Goal: Information Seeking & Learning: Learn about a topic

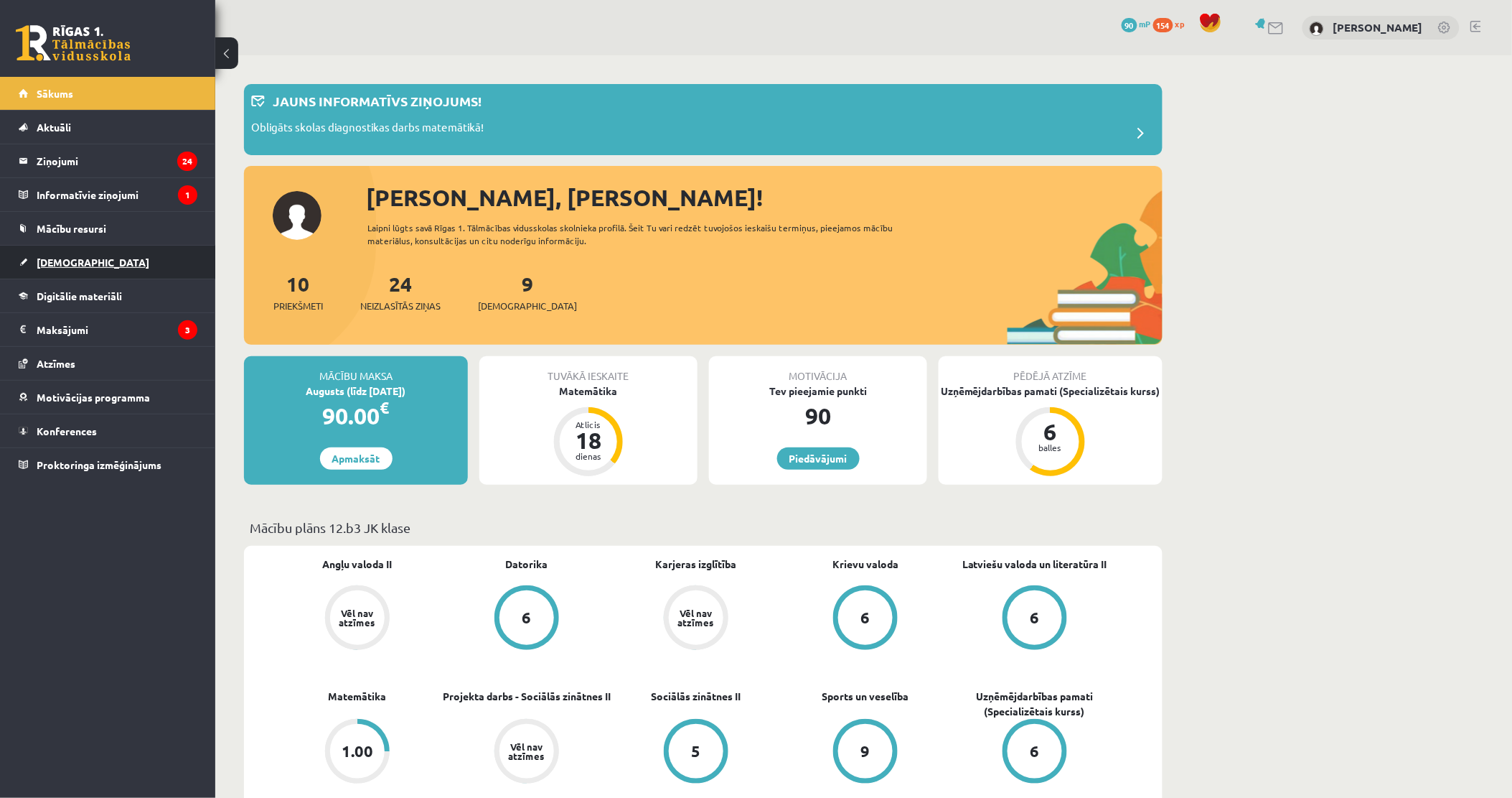
click at [104, 262] on link "[DEMOGRAPHIC_DATA]" at bounding box center [108, 262] width 179 height 33
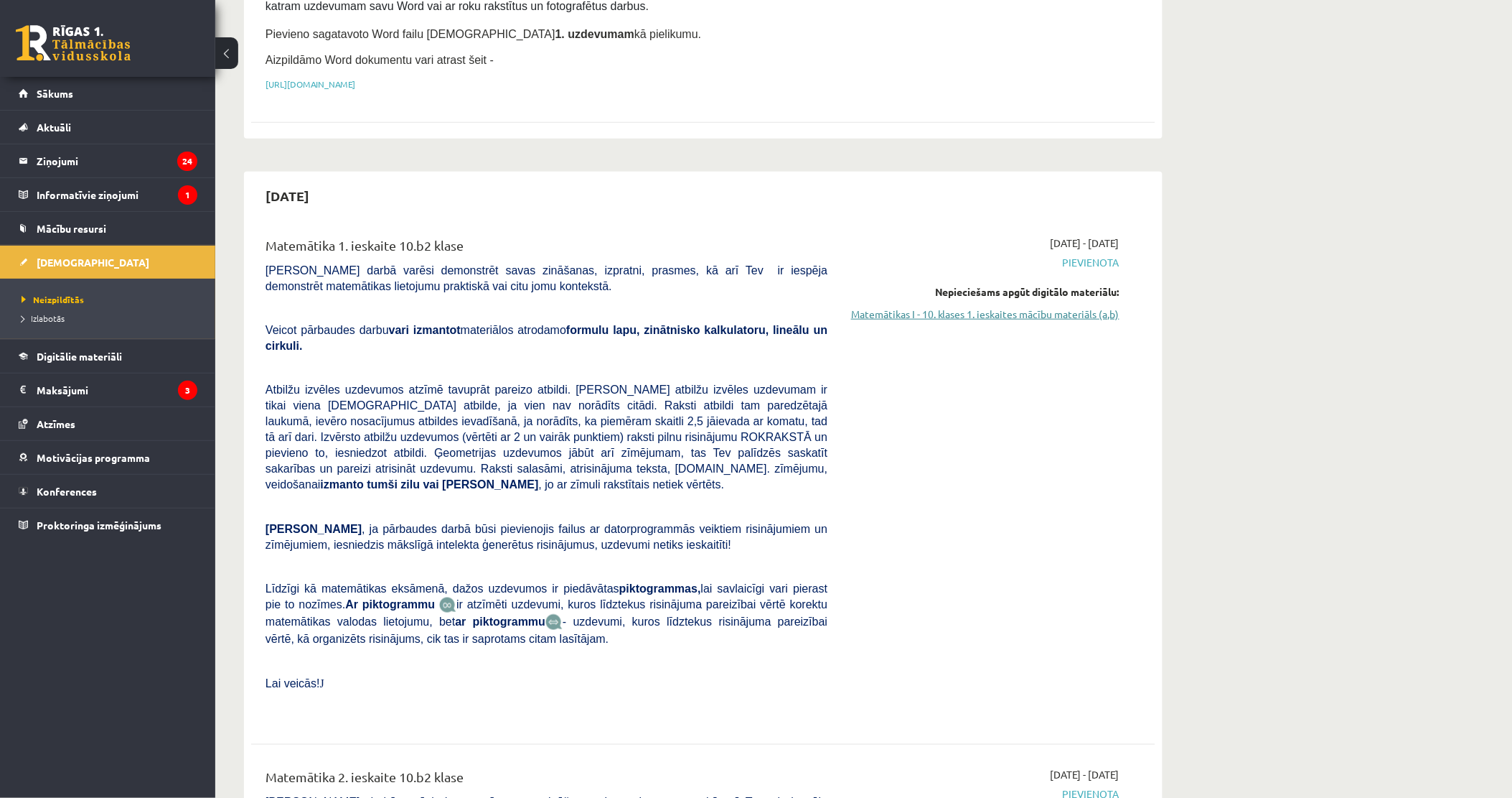
scroll to position [319, 0]
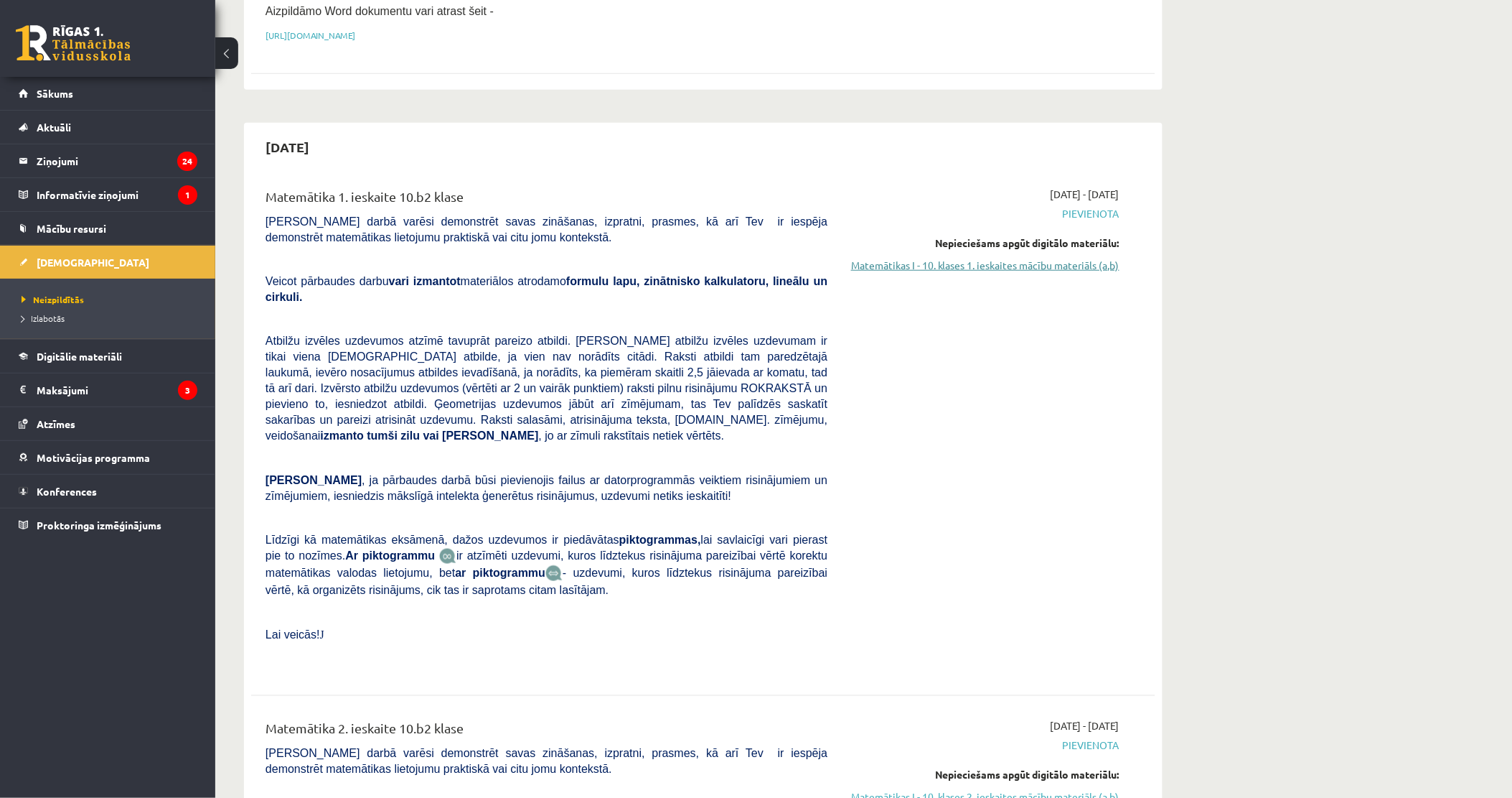
click at [1015, 262] on link "Matemātikas I - 10. klases 1. ieskaites mācību materiāls (a,b)" at bounding box center [984, 265] width 271 height 15
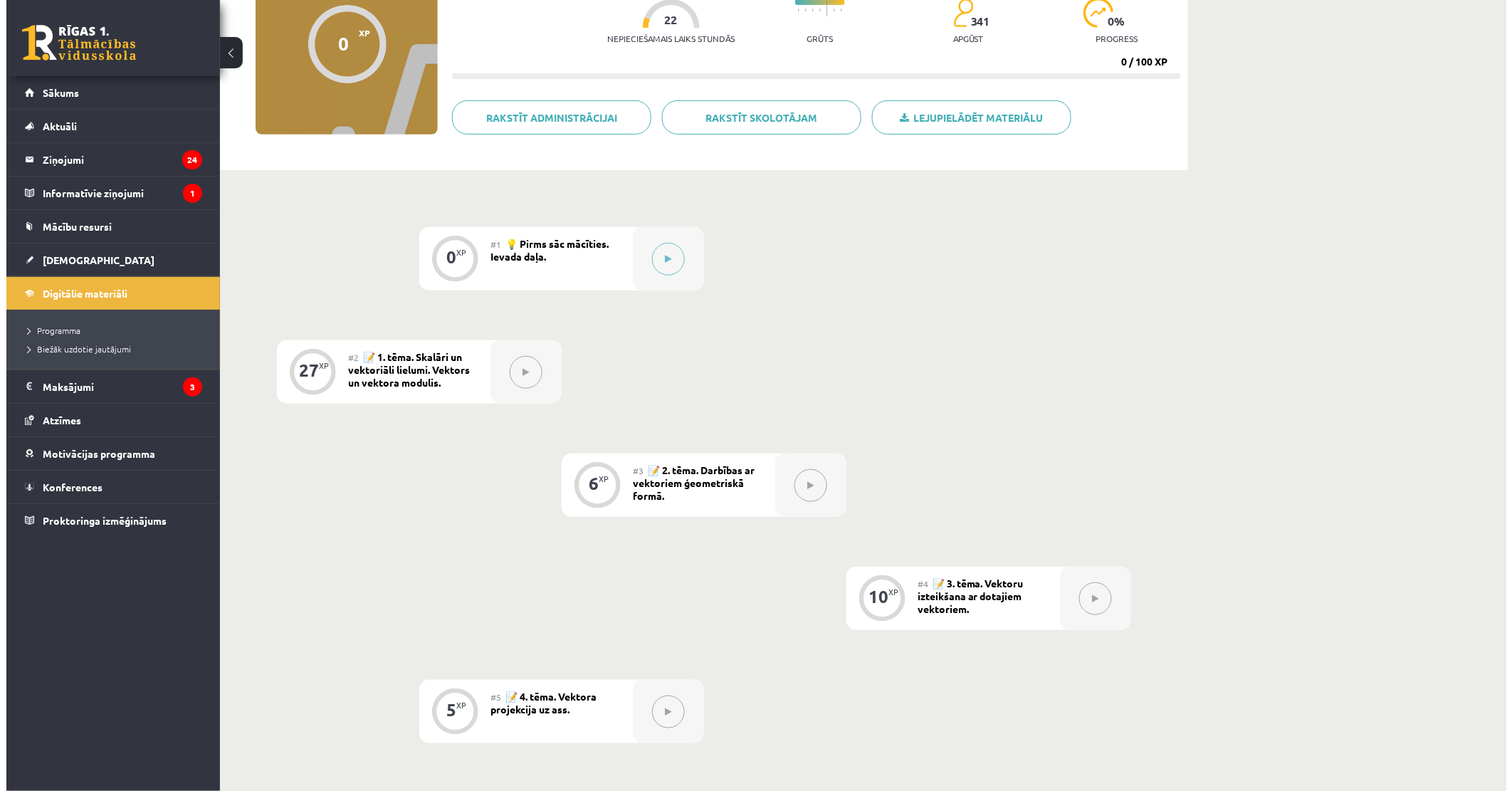
scroll to position [158, 0]
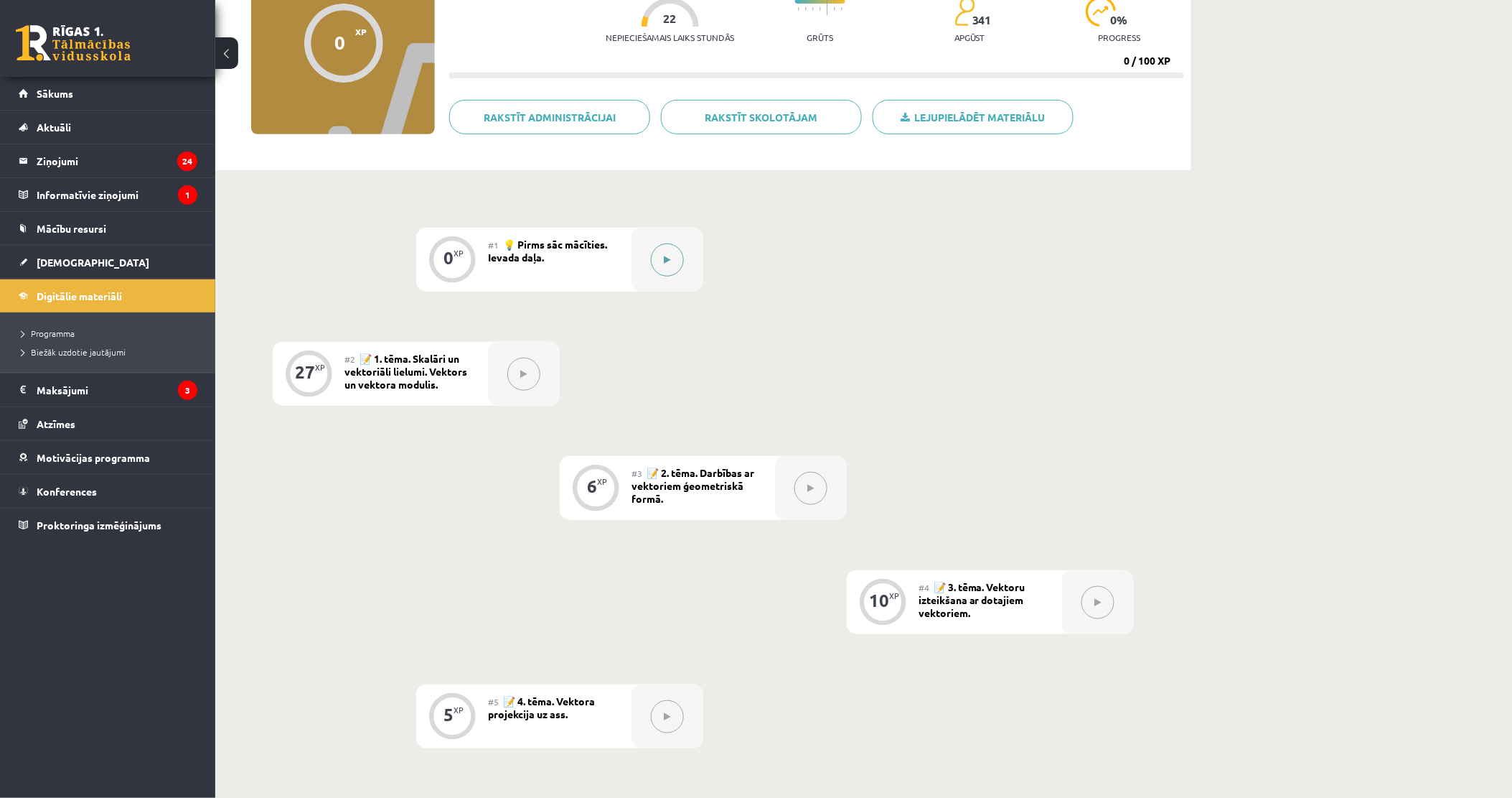
click at [675, 261] on button at bounding box center [667, 259] width 33 height 33
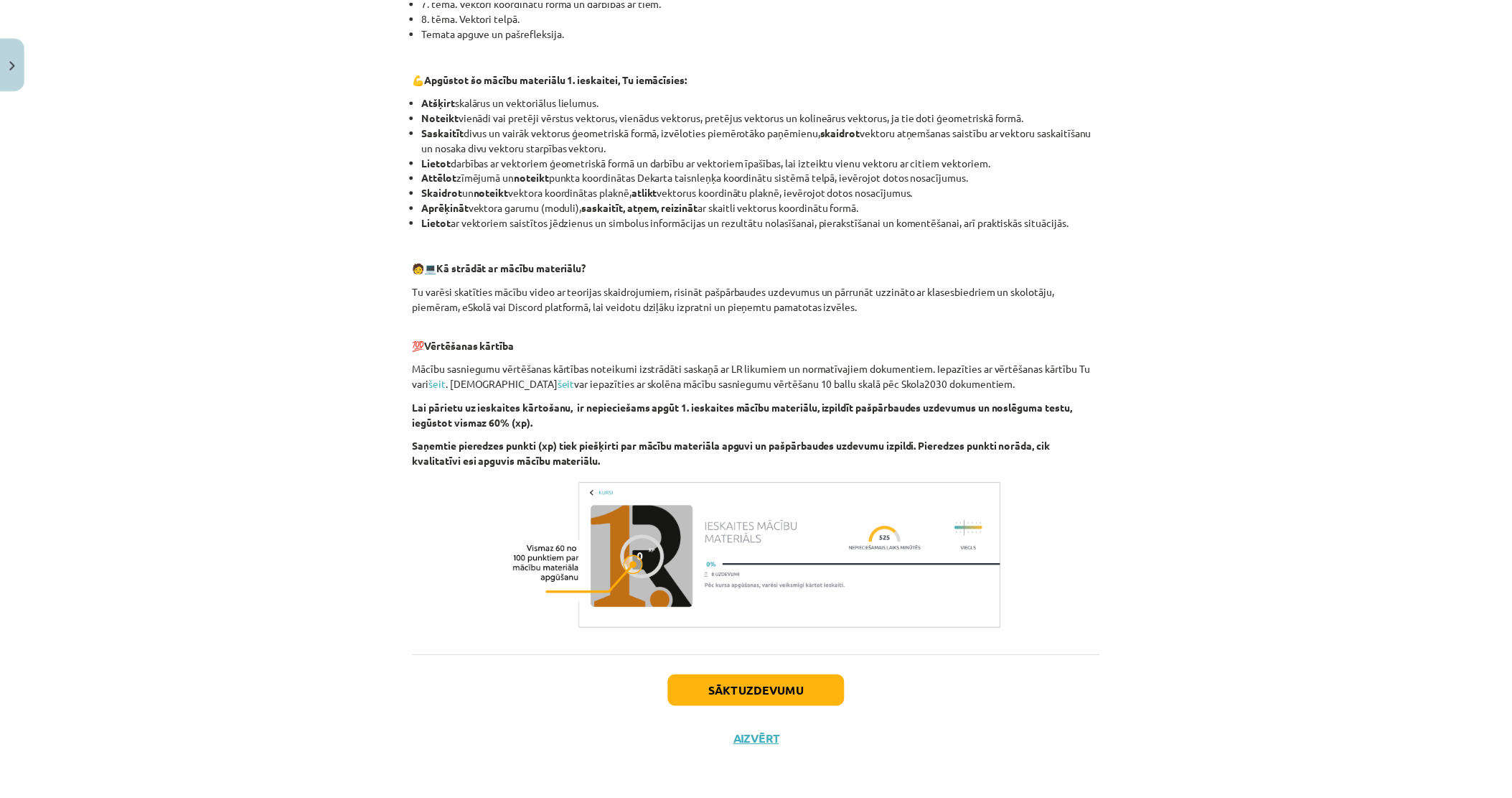
scroll to position [481, 0]
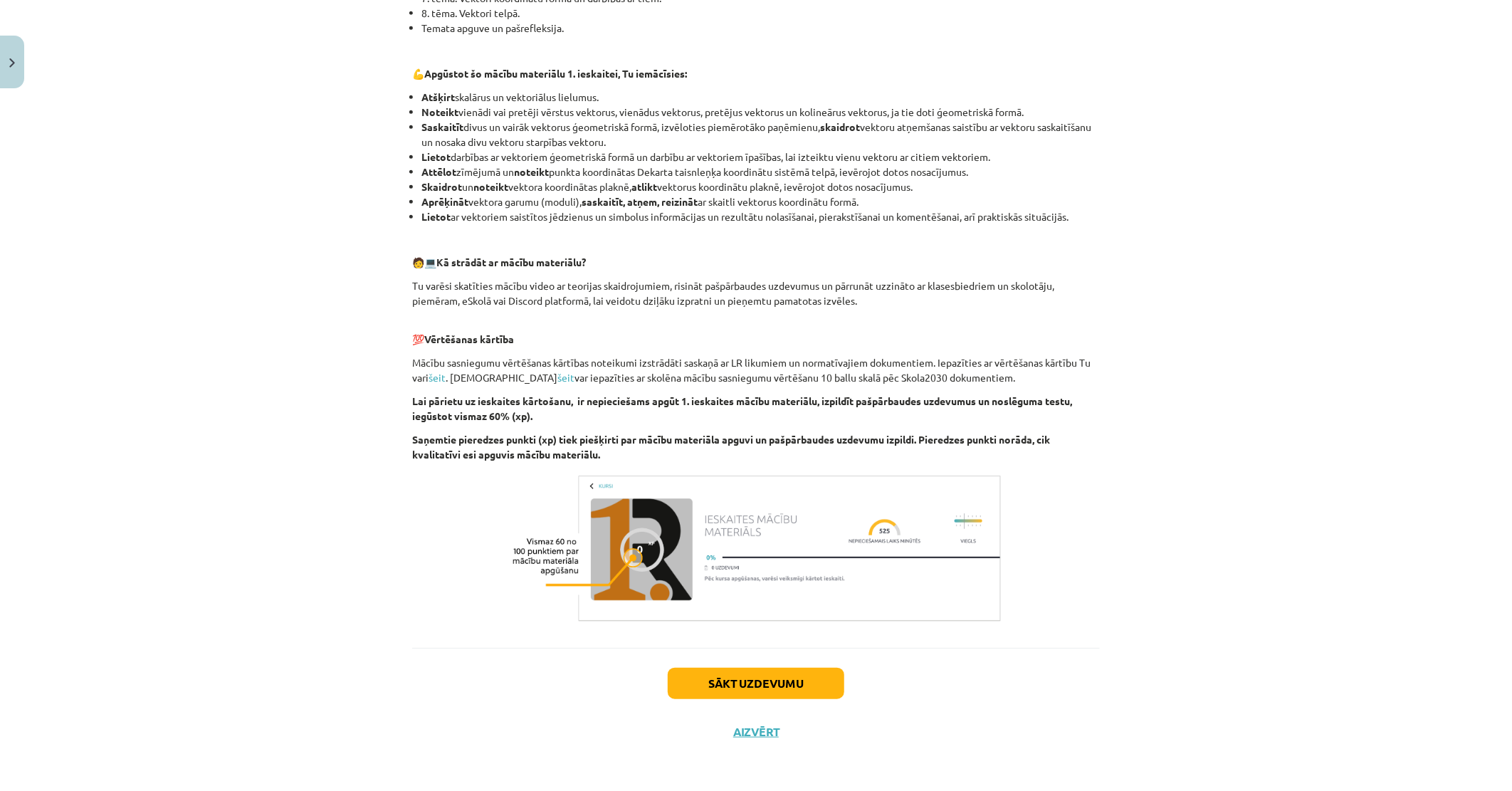
click at [768, 543] on img at bounding box center [755, 548] width 498 height 156
click at [618, 513] on img at bounding box center [755, 548] width 498 height 156
click at [574, 482] on img at bounding box center [755, 548] width 498 height 156
click at [736, 742] on div "Sākt uzdevumu Aizvērt" at bounding box center [756, 697] width 688 height 100
drag, startPoint x: 736, startPoint y: 742, endPoint x: 752, endPoint y: 733, distance: 18.4
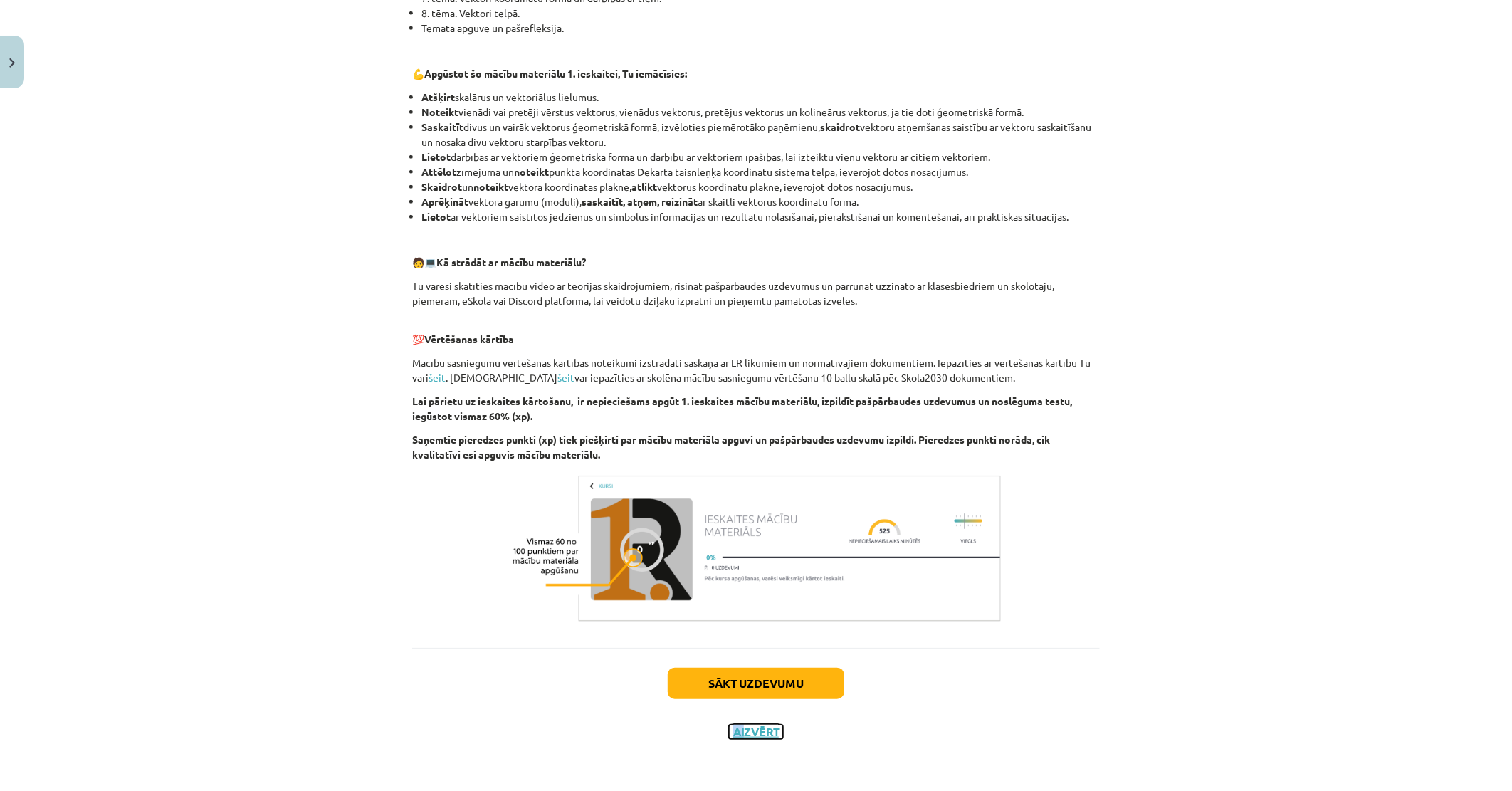
click at [752, 733] on button "Aizvērt" at bounding box center [756, 731] width 54 height 15
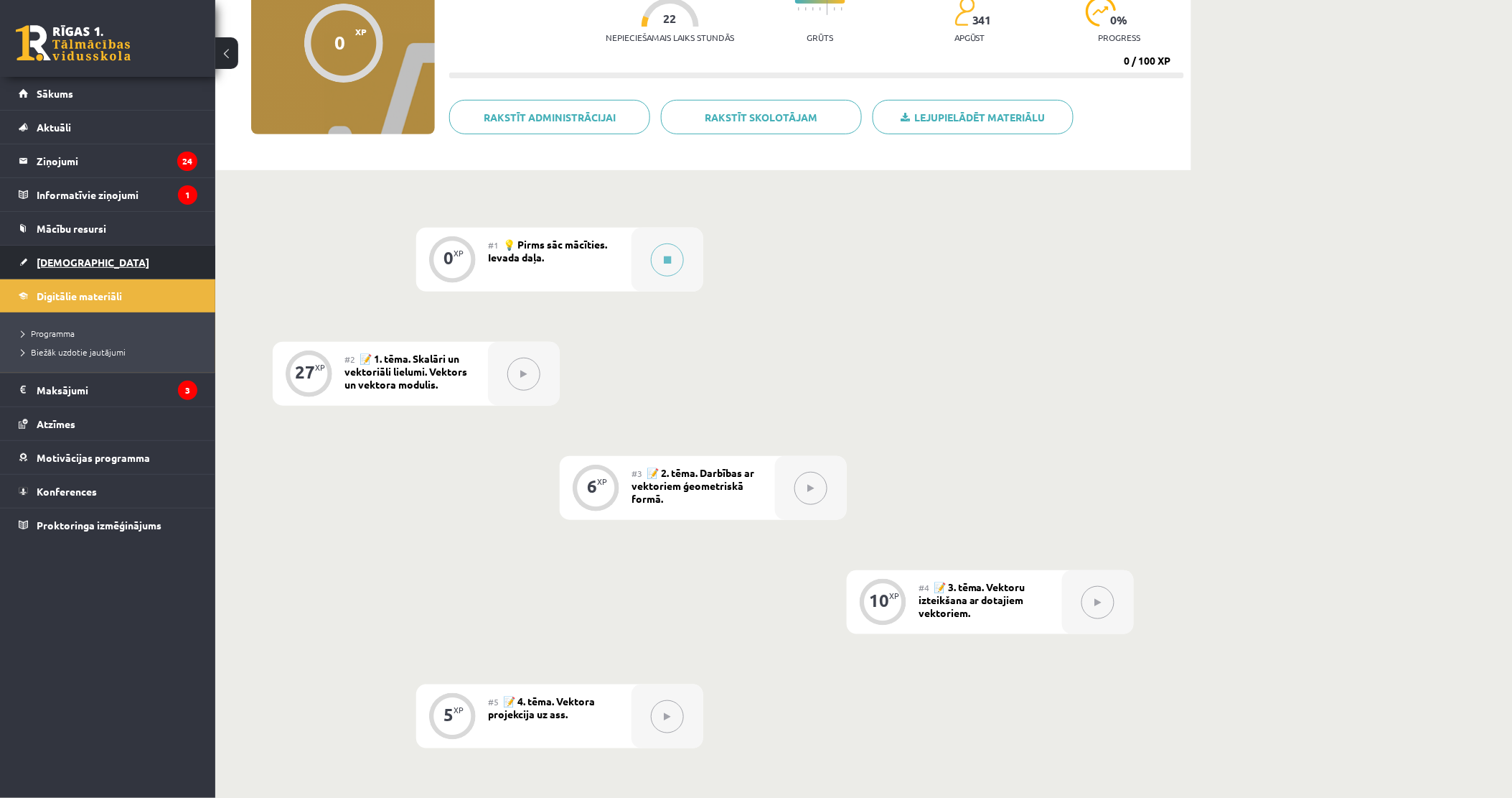
click at [57, 261] on span "[DEMOGRAPHIC_DATA]" at bounding box center [93, 262] width 113 height 13
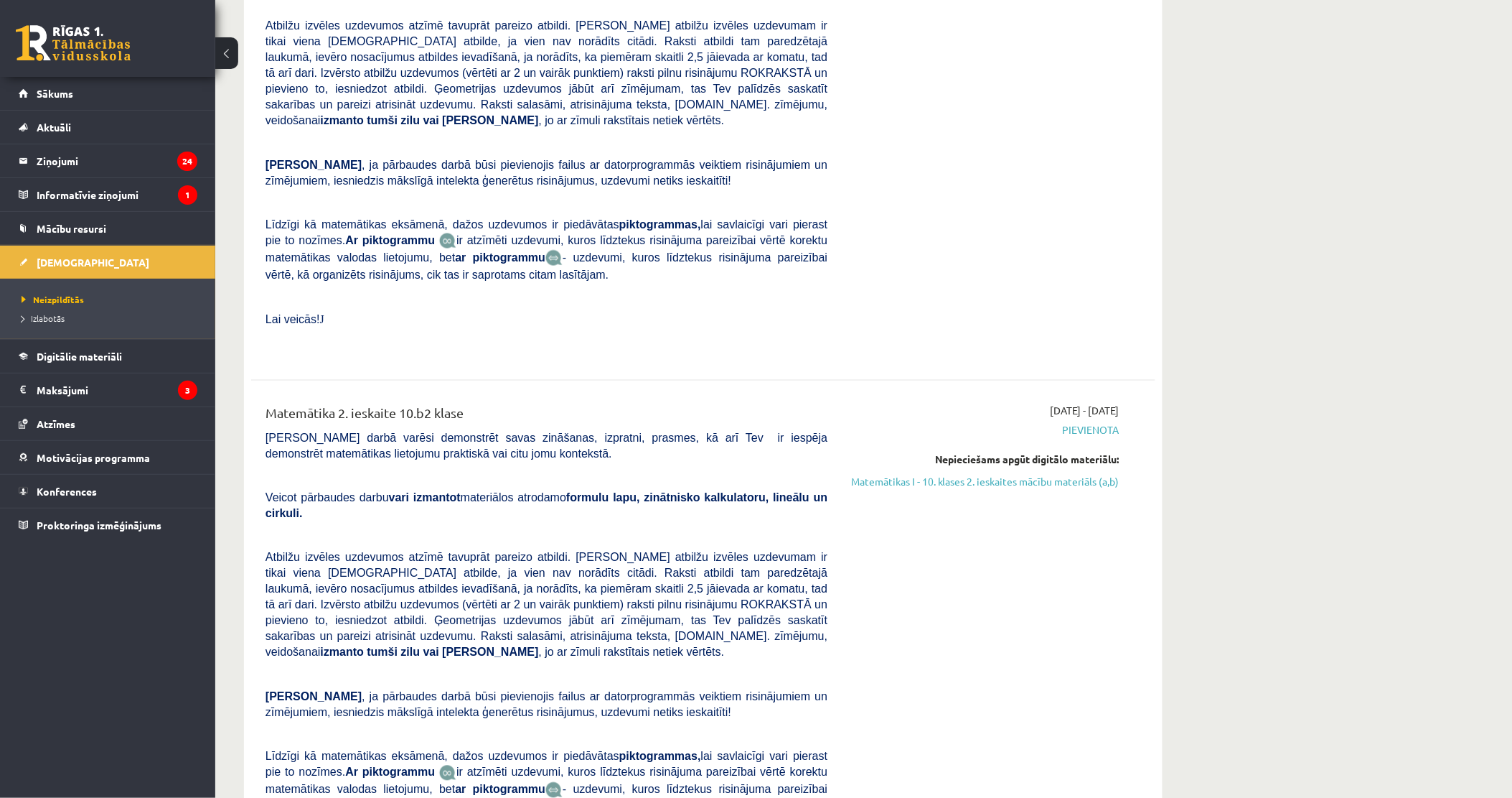
scroll to position [798, 0]
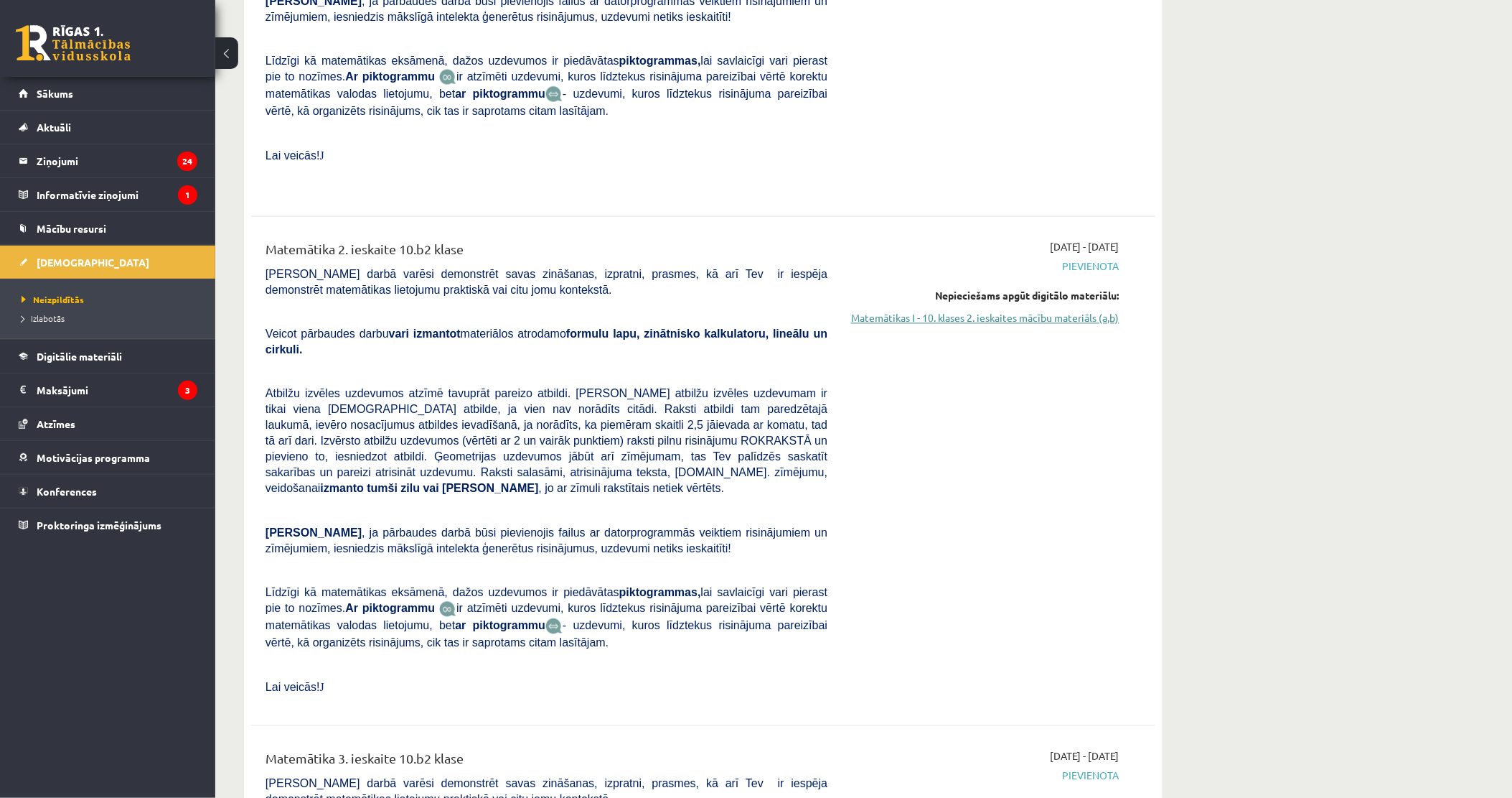
click at [994, 311] on link "Matemātikas I - 10. klases 2. ieskaites mācību materiāls (a,b)" at bounding box center [984, 318] width 271 height 15
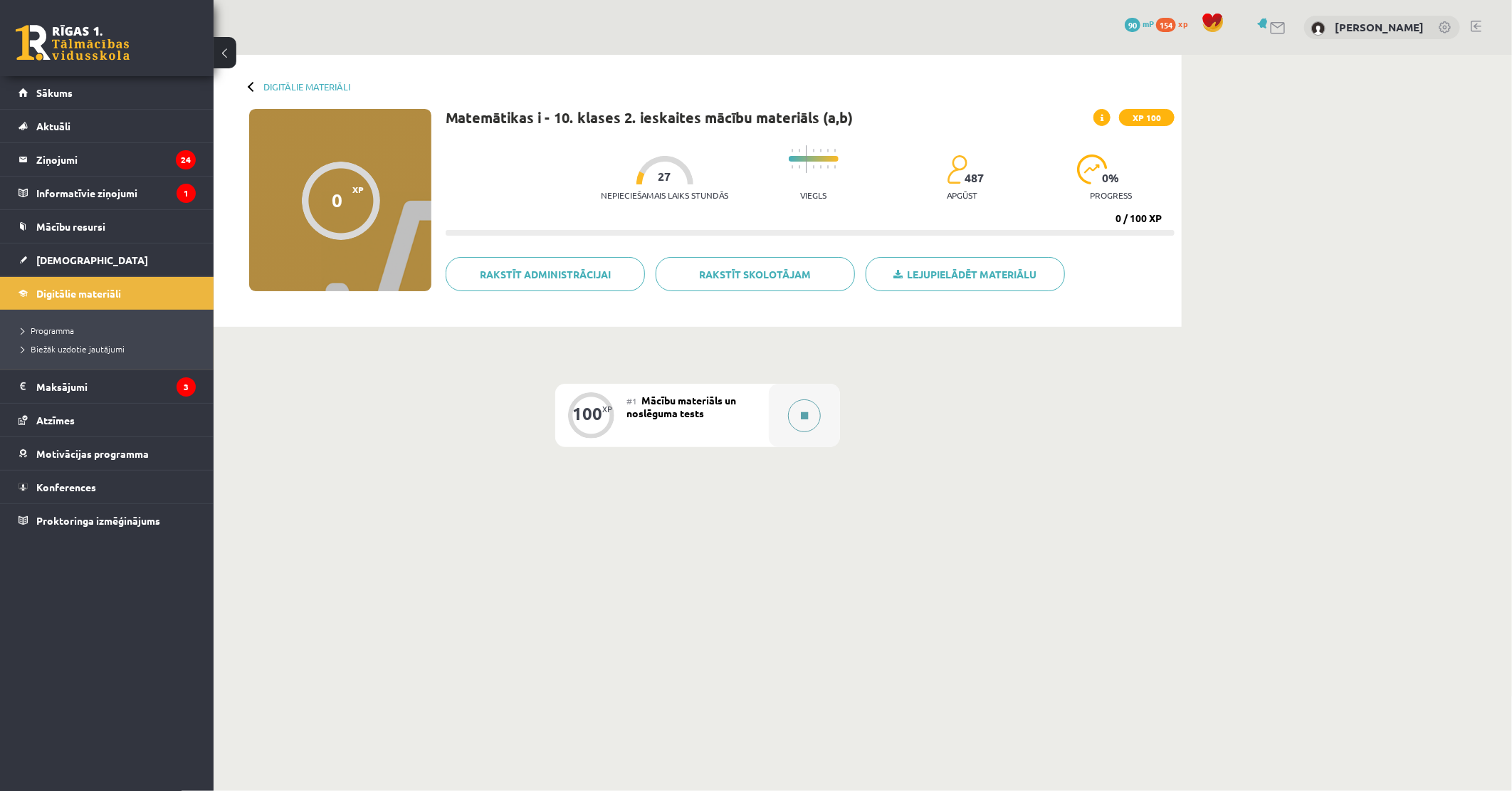
click at [813, 423] on button at bounding box center [804, 415] width 33 height 33
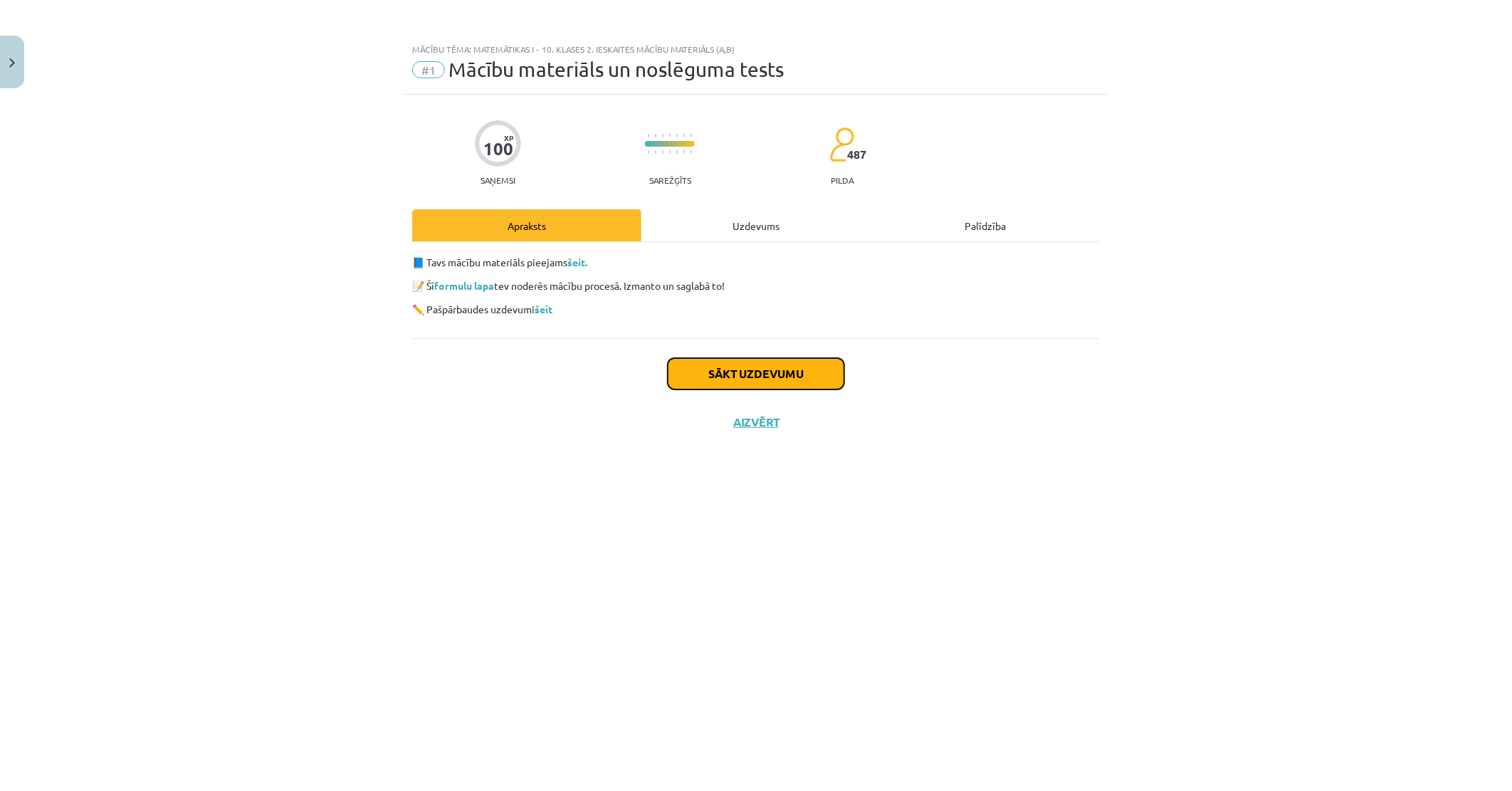
click at [764, 363] on button "Sākt uzdevumu" at bounding box center [756, 374] width 177 height 31
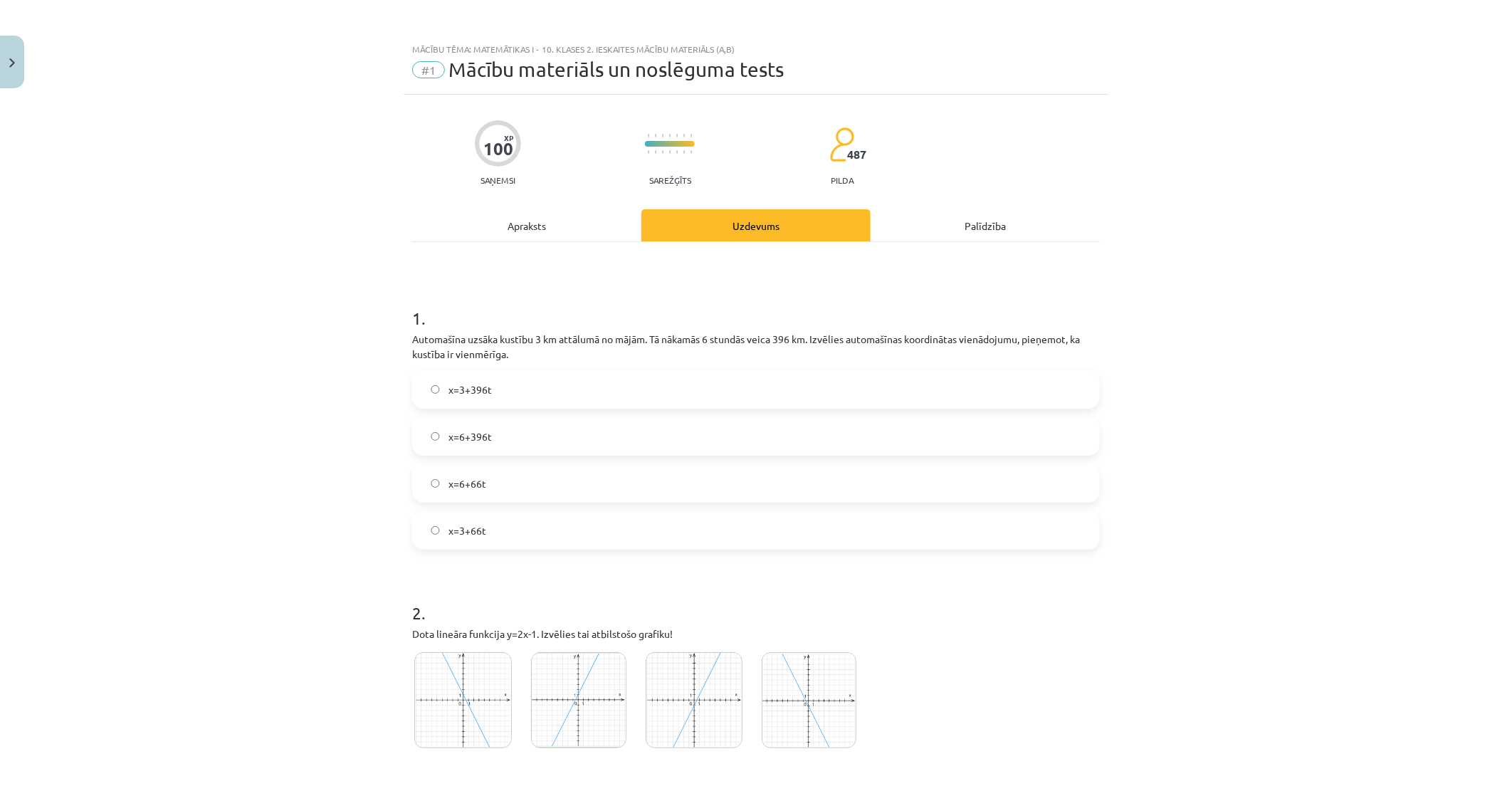
scroll to position [79, 0]
